Goal: Browse casually

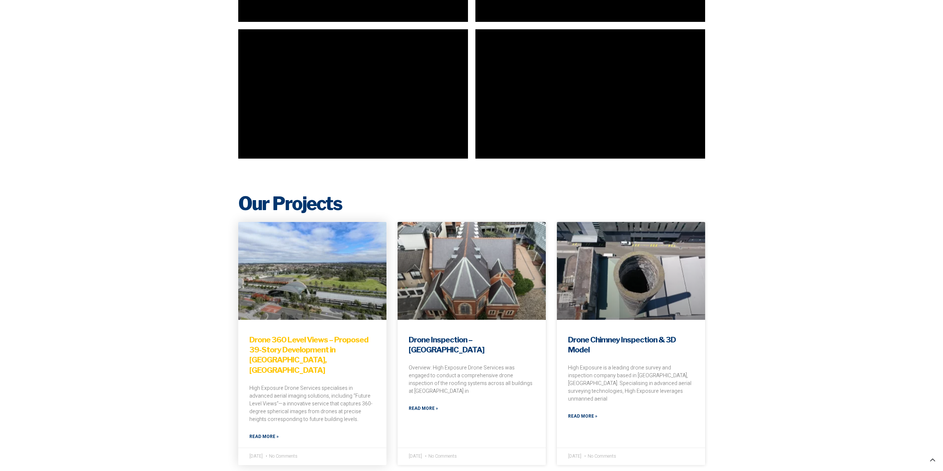
scroll to position [1852, 0]
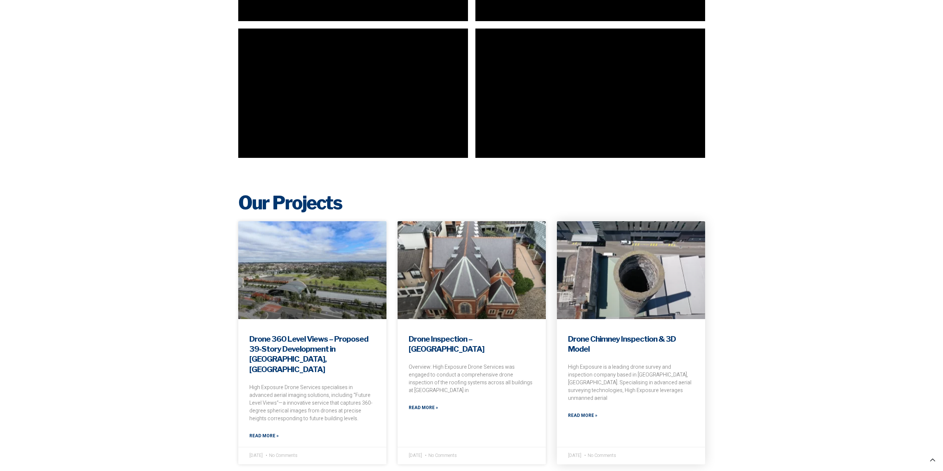
click at [620, 236] on link at bounding box center [631, 270] width 148 height 98
